Goal: Navigation & Orientation: Find specific page/section

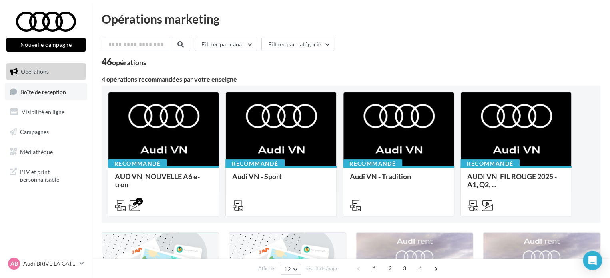
click at [53, 94] on span "Boîte de réception" at bounding box center [43, 91] width 46 height 7
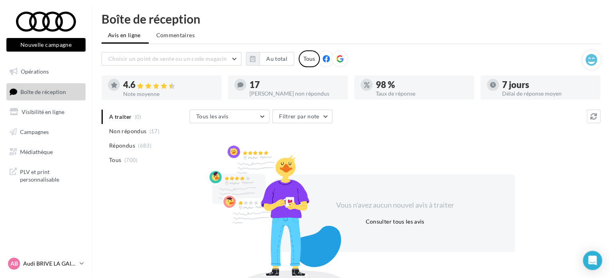
click at [80, 262] on icon at bounding box center [82, 263] width 4 height 7
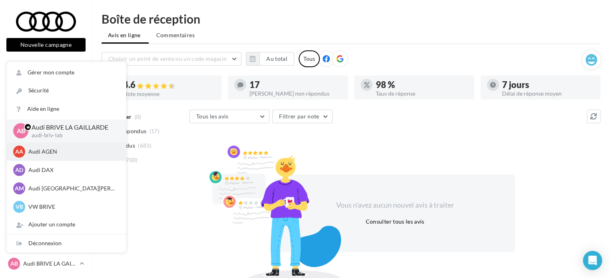
click at [51, 155] on p "Audi AGEN" at bounding box center [72, 151] width 88 height 8
